Goal: Use online tool/utility: Utilize a website feature to perform a specific function

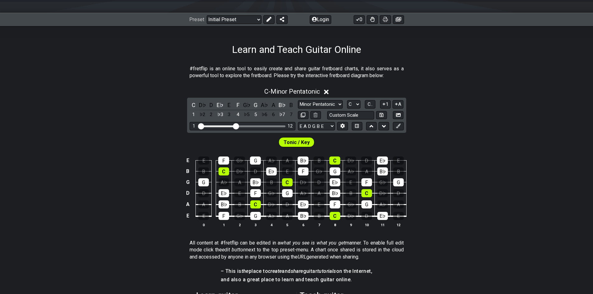
scroll to position [93, 0]
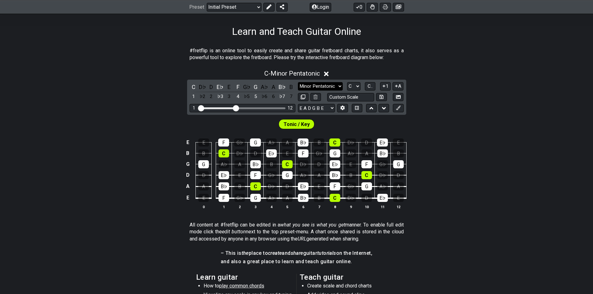
click at [326, 85] on select "Minor Pentatonic Click to edit Minor Pentatonic Major Pentatonic Minor Blues Ma…" at bounding box center [320, 86] width 45 height 8
select select "Major Pentatonic"
click at [298, 82] on select "Minor Pentatonic Click to edit Minor Pentatonic Major Pentatonic Minor Blues Ma…" at bounding box center [320, 86] width 45 height 8
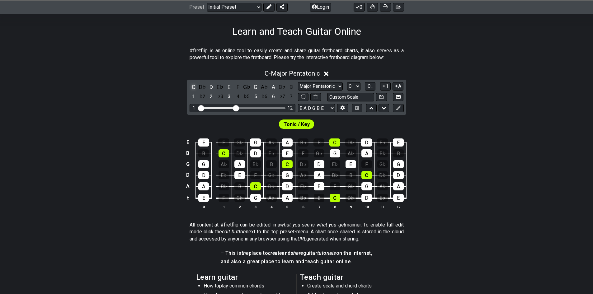
click at [194, 86] on div "C" at bounding box center [194, 87] width 8 height 8
drag, startPoint x: 234, startPoint y: 108, endPoint x: 247, endPoint y: 109, distance: 12.8
click at [247, 108] on input "Visible fret range" at bounding box center [242, 108] width 88 height 0
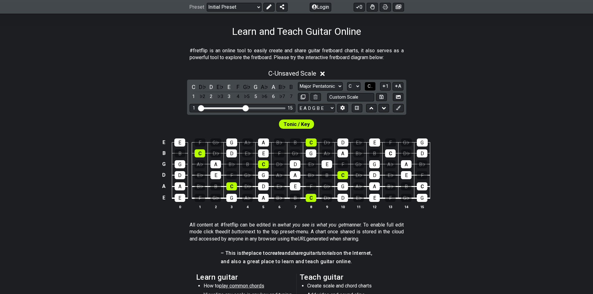
click at [373, 86] on span "C.." at bounding box center [370, 86] width 5 height 6
click at [371, 85] on span "1..7" at bounding box center [370, 86] width 7 height 6
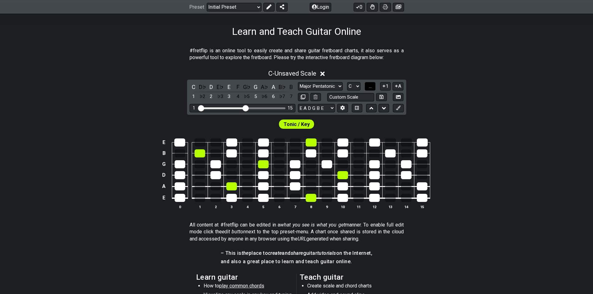
click at [373, 88] on button "..." at bounding box center [370, 86] width 11 height 8
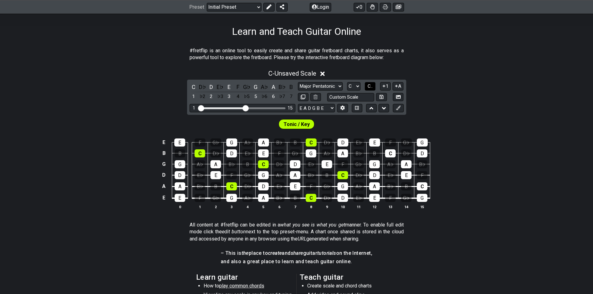
click at [373, 88] on button "C.." at bounding box center [370, 86] width 11 height 8
click at [373, 88] on span "1..7" at bounding box center [370, 86] width 7 height 6
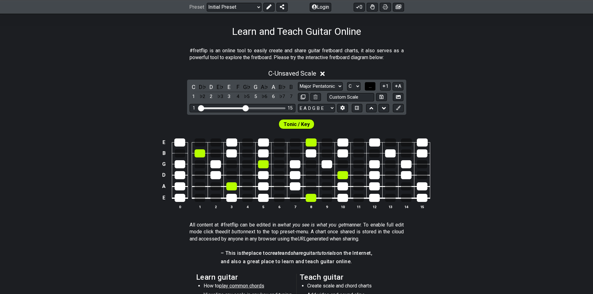
click at [373, 88] on button "..." at bounding box center [370, 86] width 11 height 8
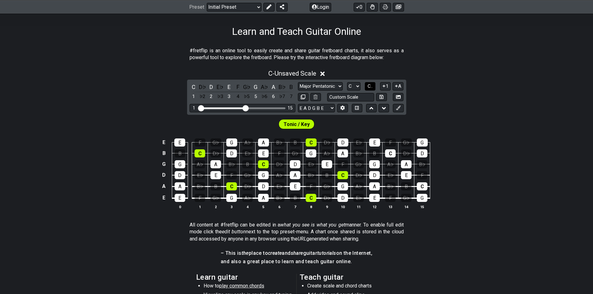
click at [373, 88] on button "C.." at bounding box center [370, 86] width 11 height 8
click at [369, 87] on span "1..7" at bounding box center [370, 86] width 7 height 6
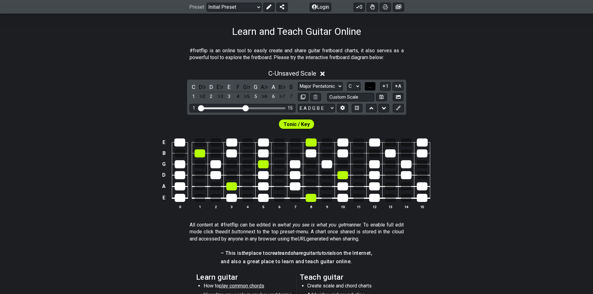
click at [369, 87] on span "..." at bounding box center [370, 86] width 3 height 6
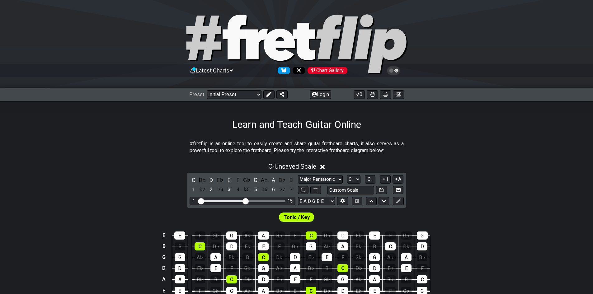
scroll to position [0, 0]
